Goal: Check status: Check status

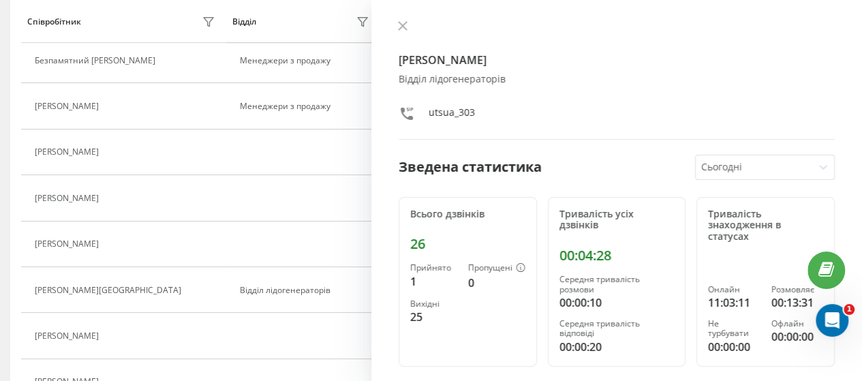
scroll to position [136, 0]
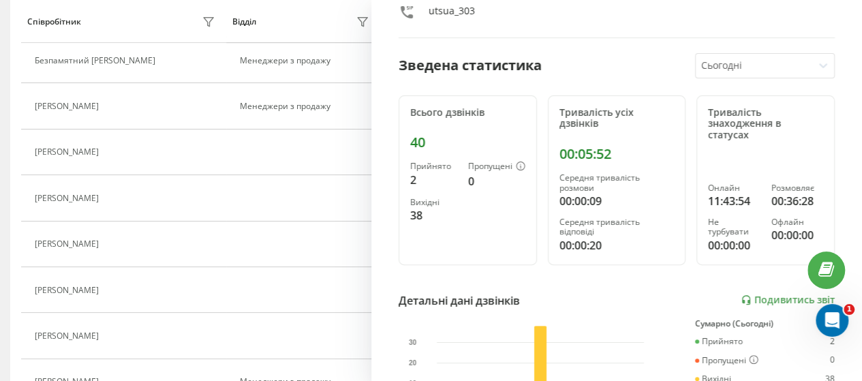
scroll to position [136, 0]
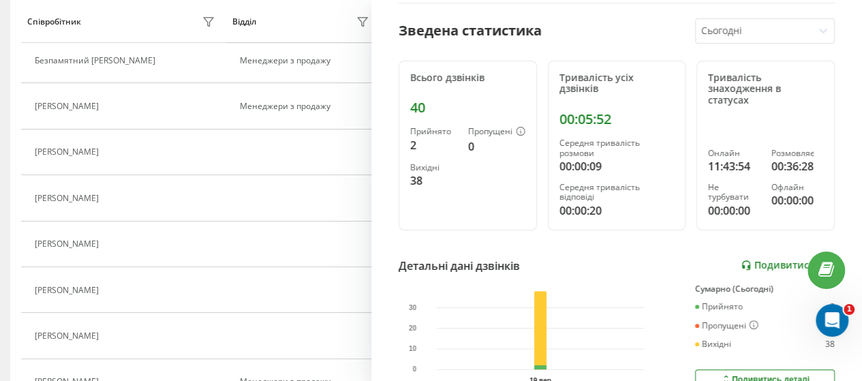
click at [788, 265] on link "Подивитись звіт" at bounding box center [788, 266] width 94 height 12
